Goal: Task Accomplishment & Management: Complete application form

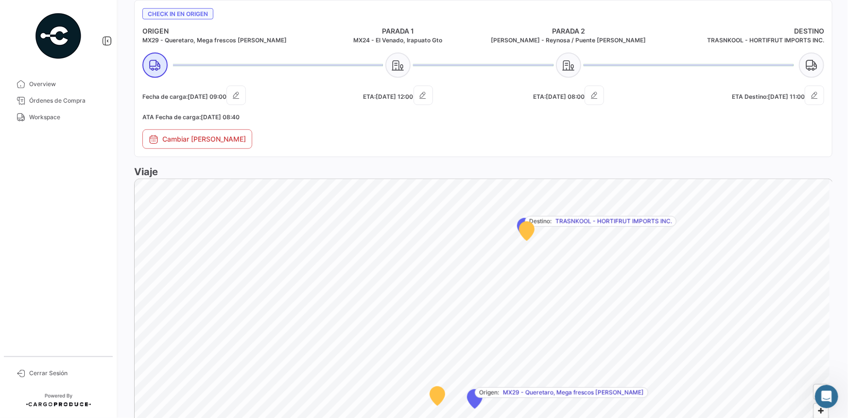
scroll to position [573, 0]
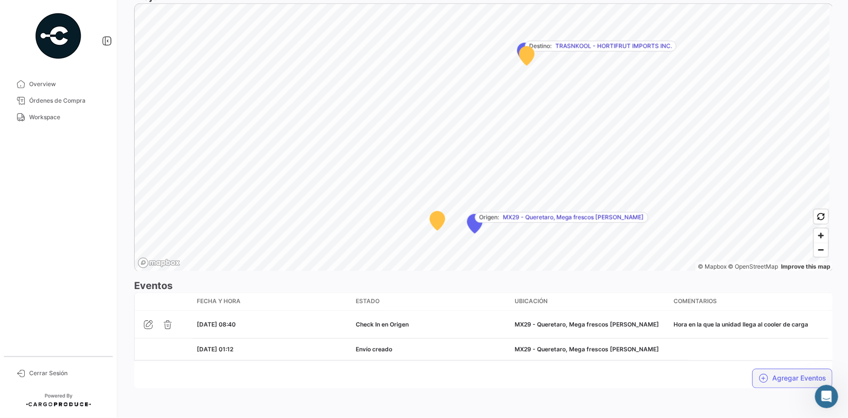
click at [765, 372] on button "Agregar Eventos" at bounding box center [792, 377] width 80 height 19
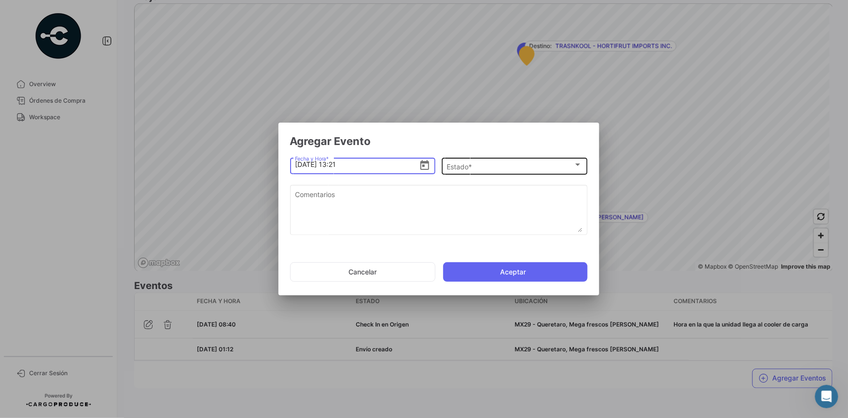
click at [467, 164] on span "Estado *" at bounding box center [510, 166] width 127 height 8
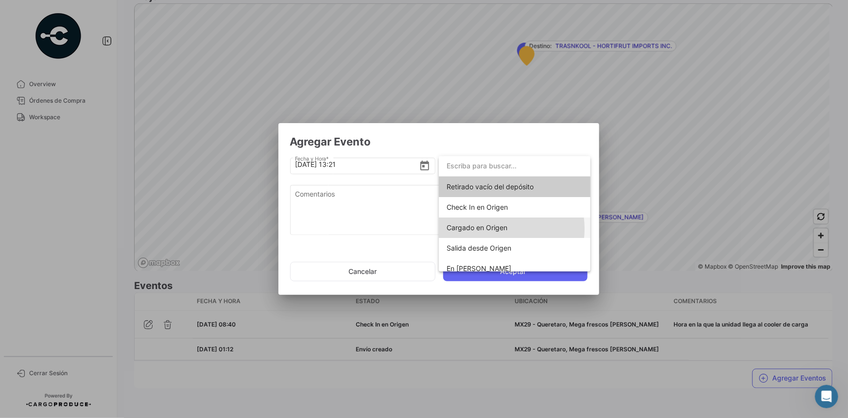
click at [494, 228] on span "Cargado en Origen" at bounding box center [477, 227] width 61 height 8
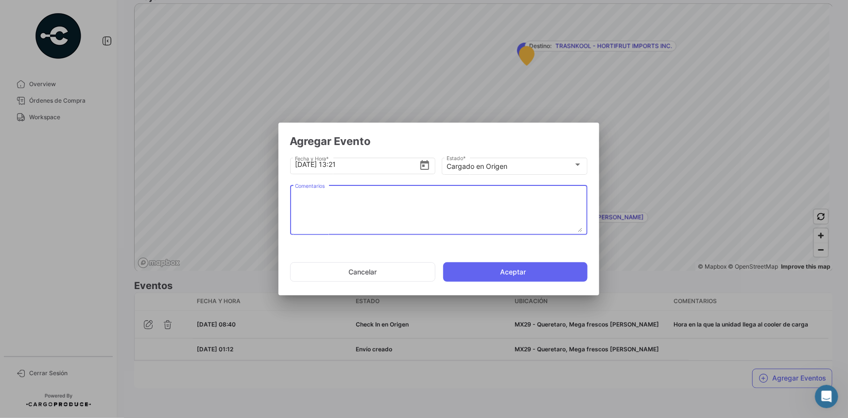
click at [369, 200] on textarea "Comentarios" at bounding box center [438, 210] width 287 height 43
paste textarea "Hora en la que la unidad termina el proceso de carga"
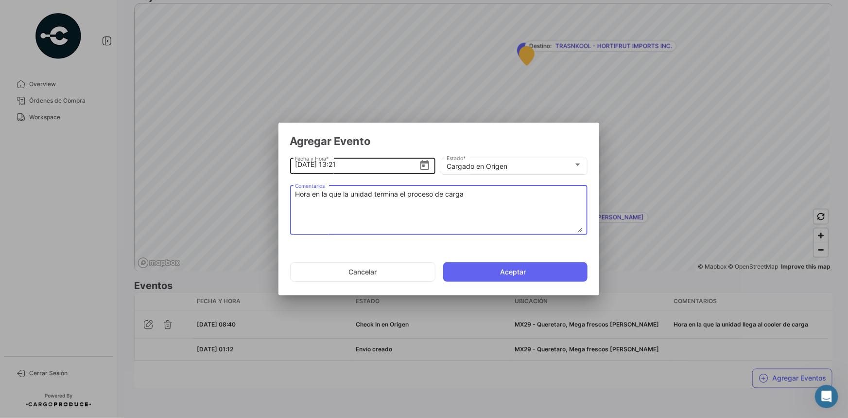
type textarea "Hora en la que la unidad termina el proceso de carga"
click at [335, 160] on input "[DATE] 13:21" at bounding box center [357, 164] width 124 height 34
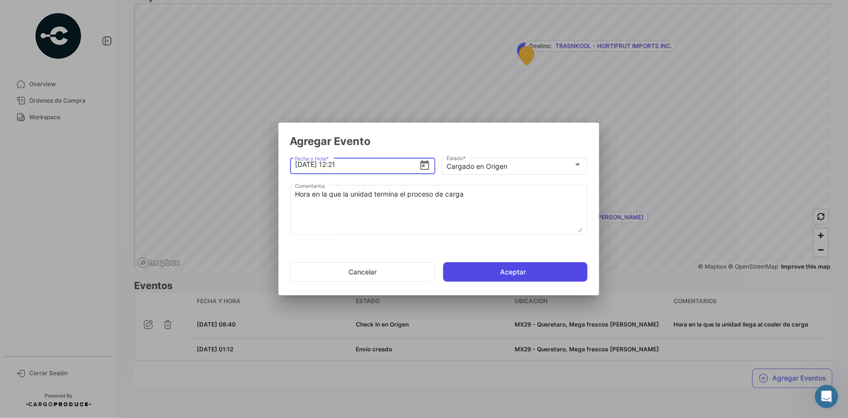
type input "[DATE] 12:21"
click at [501, 273] on button "Aceptar" at bounding box center [515, 271] width 144 height 19
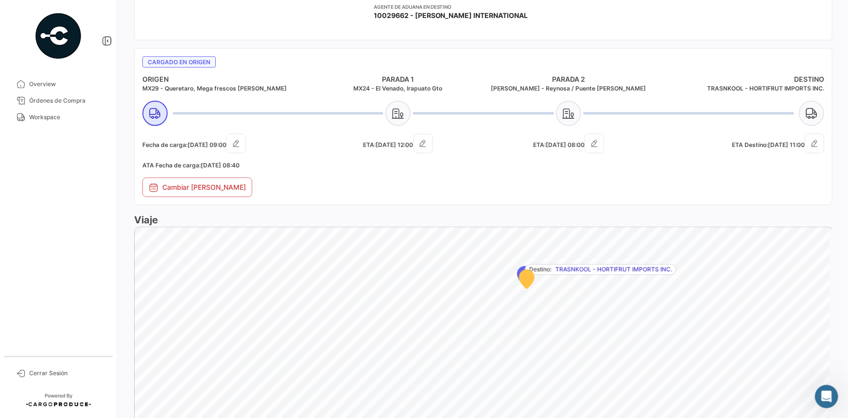
scroll to position [600, 0]
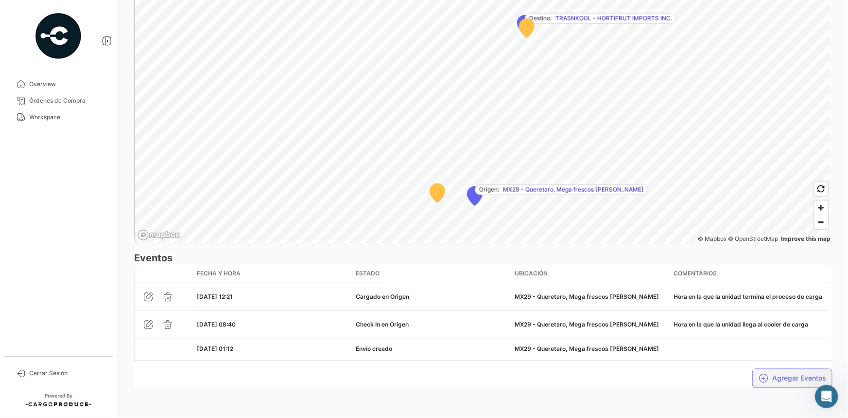
click at [759, 377] on icon "button" at bounding box center [764, 378] width 10 height 10
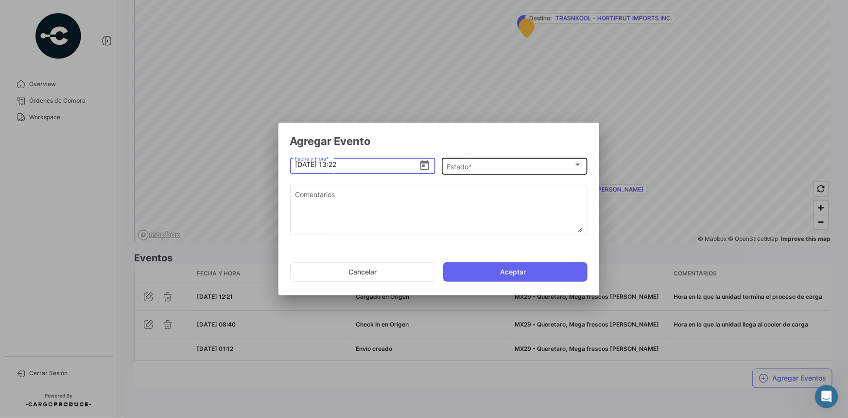
click at [511, 156] on div "Estado * Estado *" at bounding box center [515, 165] width 136 height 19
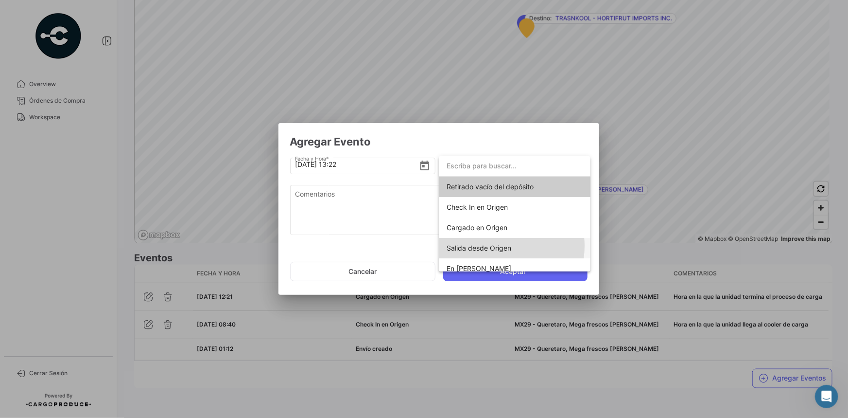
click at [493, 246] on span "Salida desde Origen" at bounding box center [479, 248] width 65 height 8
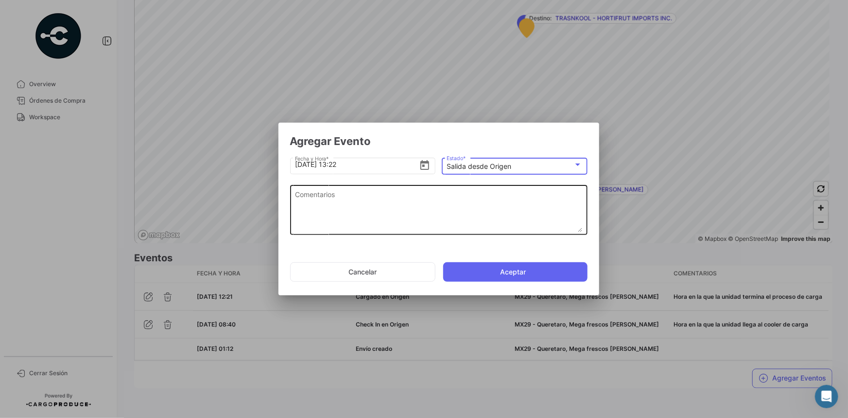
click at [375, 208] on textarea "Comentarios" at bounding box center [438, 210] width 287 height 43
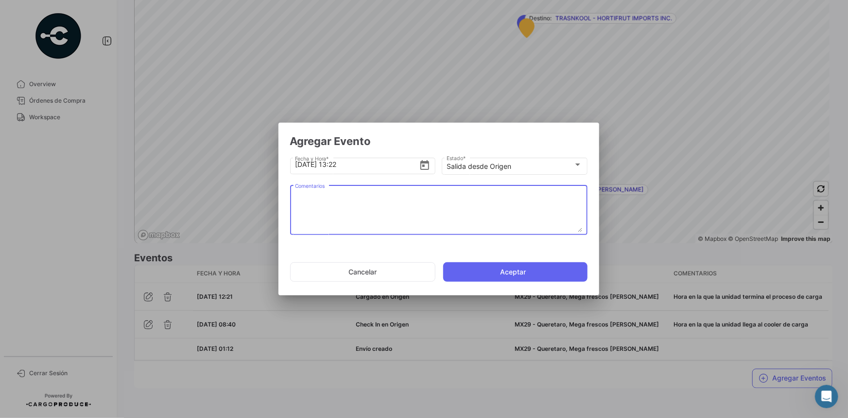
paste textarea "Hora en la que la unidad se retira del cooler"
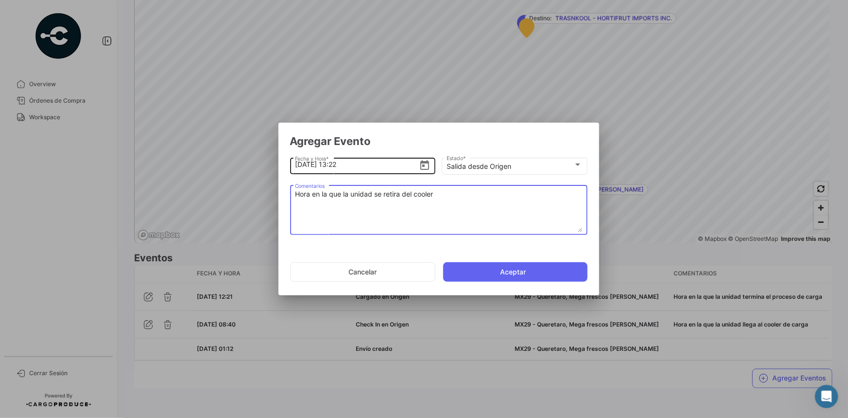
type textarea "Hora en la que la unidad se retira del cooler"
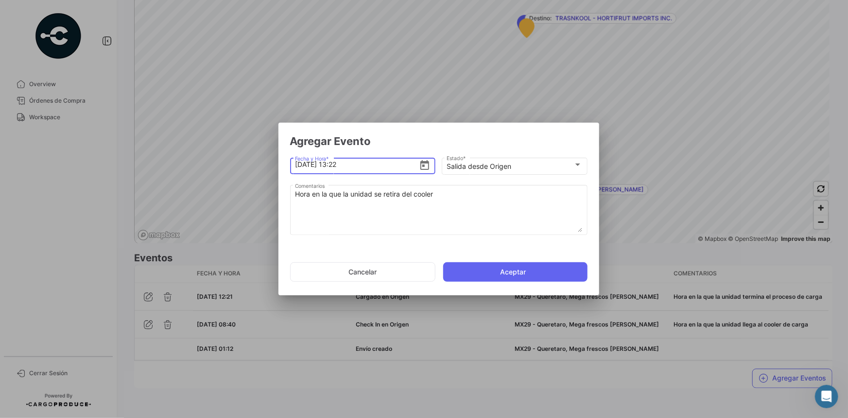
click at [338, 165] on input "[DATE] 13:22" at bounding box center [357, 164] width 124 height 34
type input "[DATE] 12:33"
click at [506, 272] on button "Aceptar" at bounding box center [515, 271] width 144 height 19
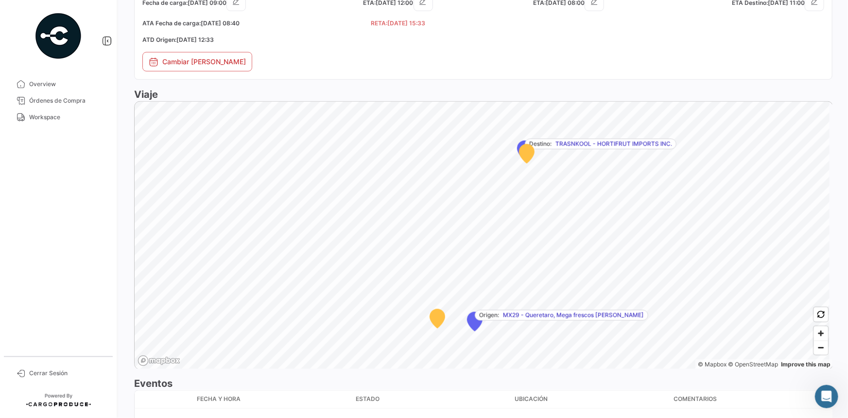
scroll to position [468, 0]
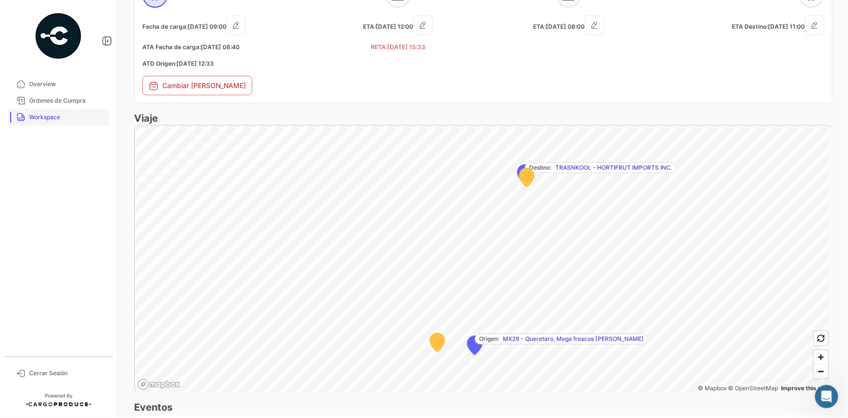
click at [52, 118] on span "Workspace" at bounding box center [67, 117] width 76 height 9
